Goal: Task Accomplishment & Management: Complete application form

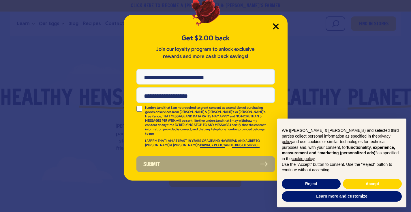
click at [274, 25] on icon "Close Modal" at bounding box center [275, 26] width 5 height 5
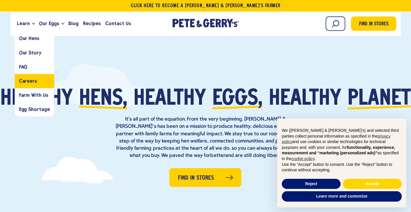
click at [31, 79] on span "Careers" at bounding box center [28, 80] width 18 height 5
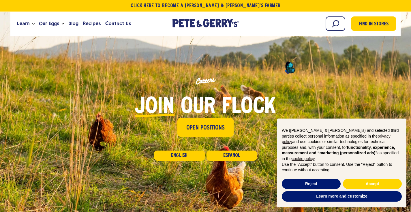
click at [197, 163] on div "English Español" at bounding box center [205, 152] width 103 height 30
click at [196, 156] on link "English" at bounding box center [180, 155] width 52 height 10
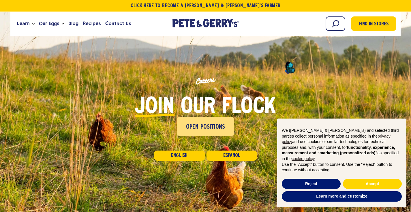
click at [203, 131] on span "Open Positions" at bounding box center [205, 127] width 39 height 9
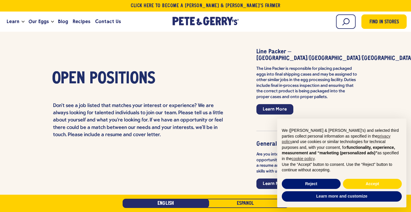
scroll to position [1342, 0]
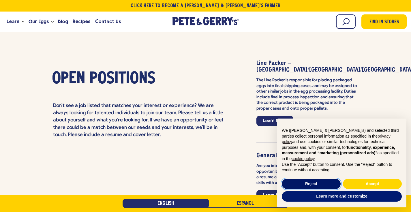
click at [315, 182] on button "Reject" at bounding box center [311, 184] width 59 height 10
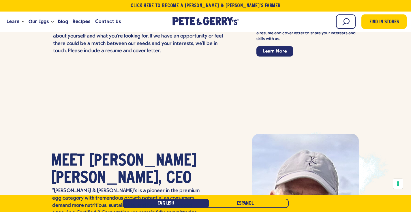
scroll to position [1489, 0]
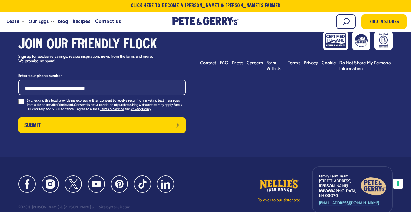
scroll to position [1942, 0]
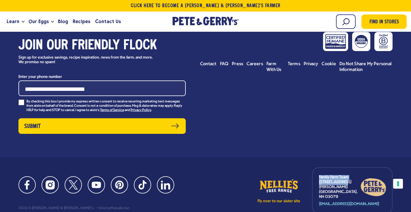
drag, startPoint x: 320, startPoint y: 156, endPoint x: 344, endPoint y: 160, distance: 25.1
click at [344, 175] on p "Family Farm Team 7 Stiles Road Salem, NH 03079" at bounding box center [340, 187] width 42 height 24
click at [329, 175] on p "Family Farm Team 7 Stiles Road Salem, NH 03079" at bounding box center [340, 187] width 42 height 24
drag, startPoint x: 319, startPoint y: 156, endPoint x: 351, endPoint y: 164, distance: 32.5
click at [351, 175] on p "Family Farm Team 7 Stiles Road Salem, NH 03079" at bounding box center [340, 187] width 42 height 24
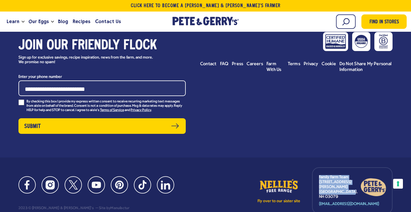
copy p "Family Farm Team 7 Stiles Road Salem, NH 03079"
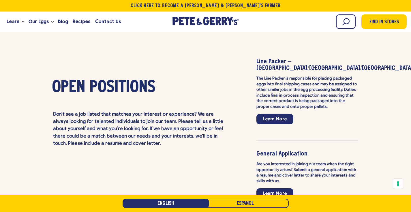
scroll to position [1353, 0]
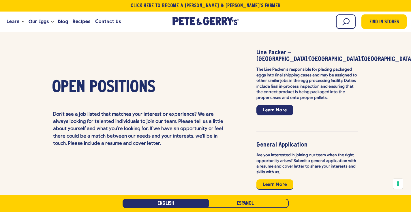
click at [271, 179] on link "Learn More" at bounding box center [274, 184] width 37 height 10
